Goal: Find specific page/section: Find specific page/section

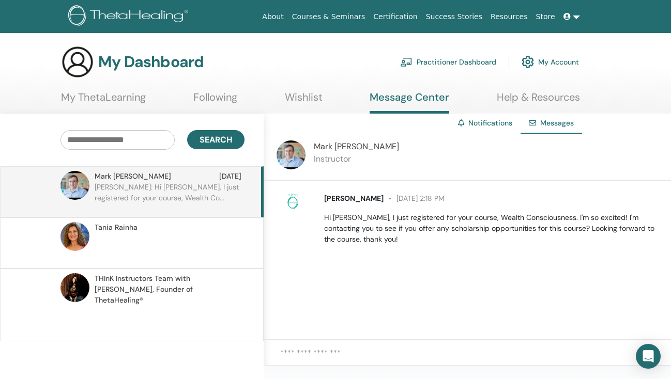
click at [458, 61] on link "Practitioner Dashboard" at bounding box center [448, 62] width 96 height 23
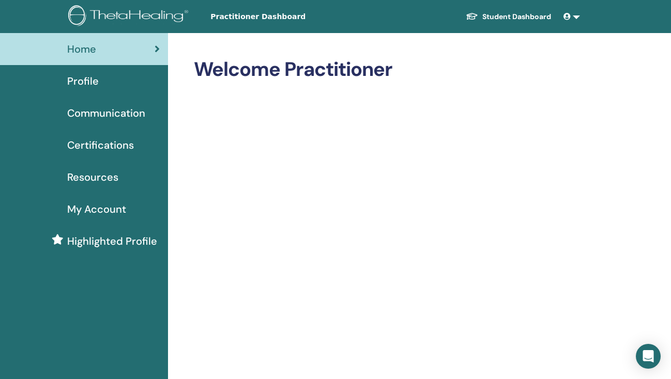
click at [95, 80] on span "Profile" at bounding box center [83, 80] width 32 height 15
